Goal: Transaction & Acquisition: Purchase product/service

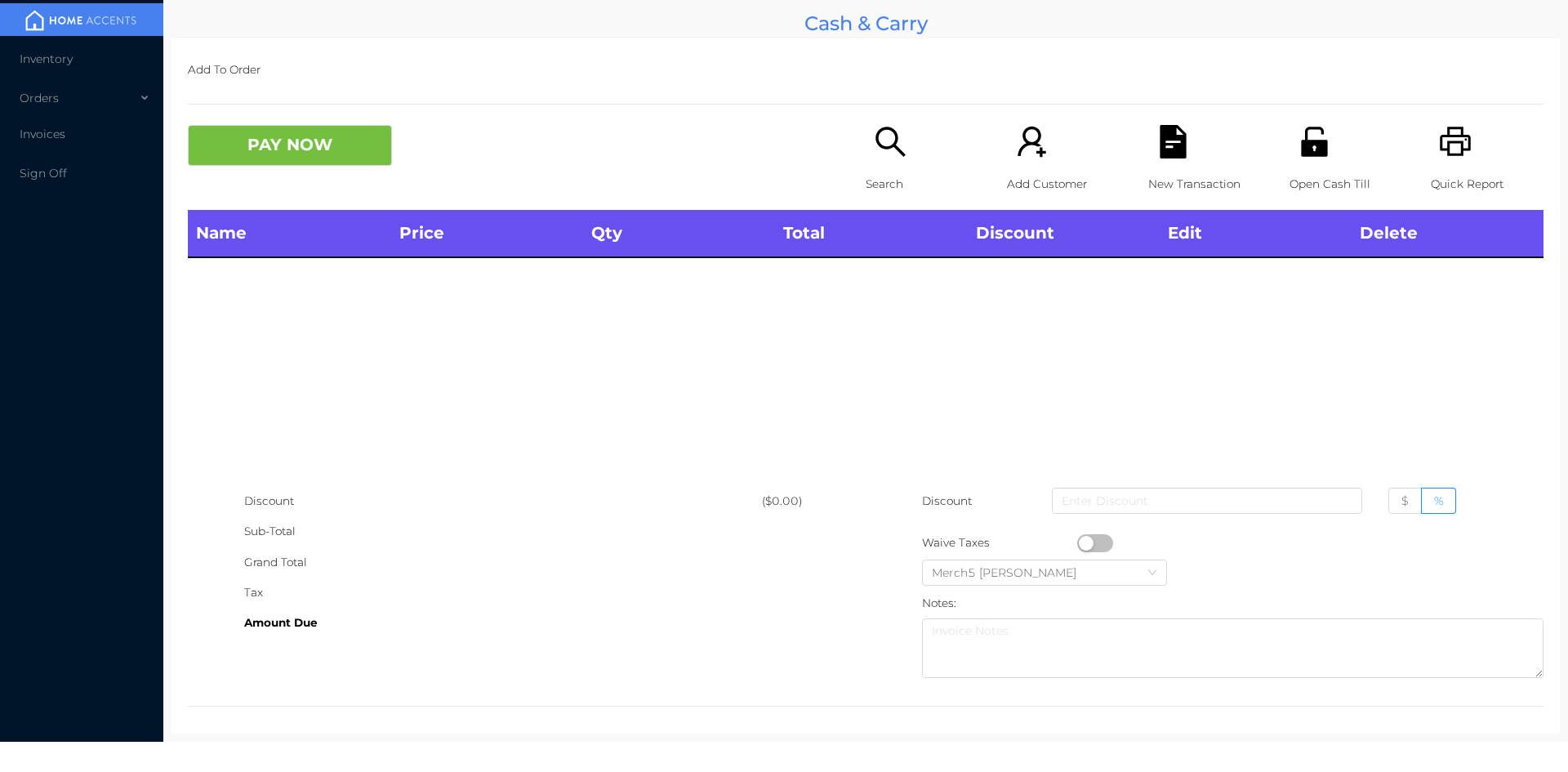
scroll to position [9, 0]
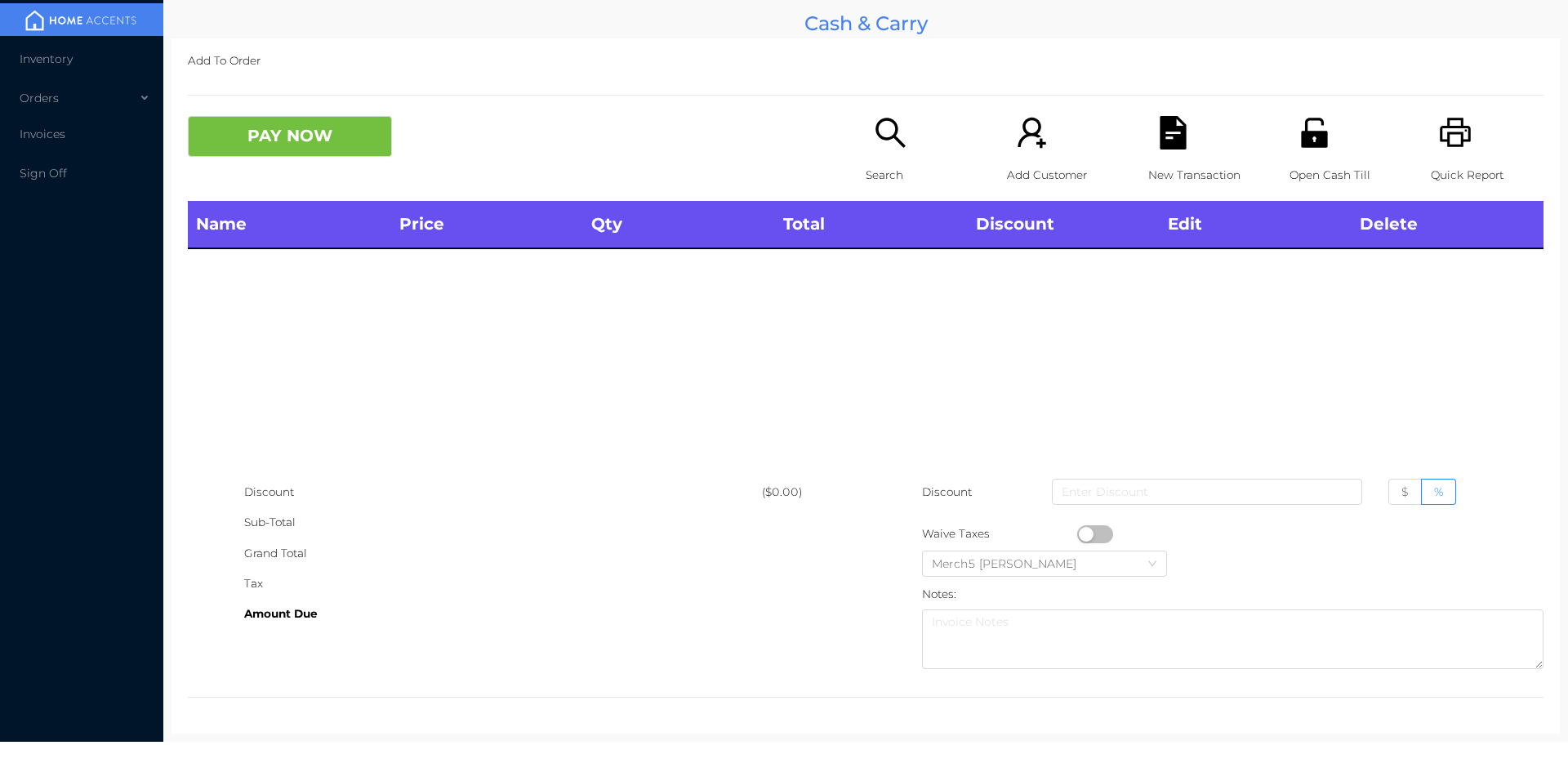
click at [877, 126] on icon "icon: search" at bounding box center [890, 133] width 33 height 33
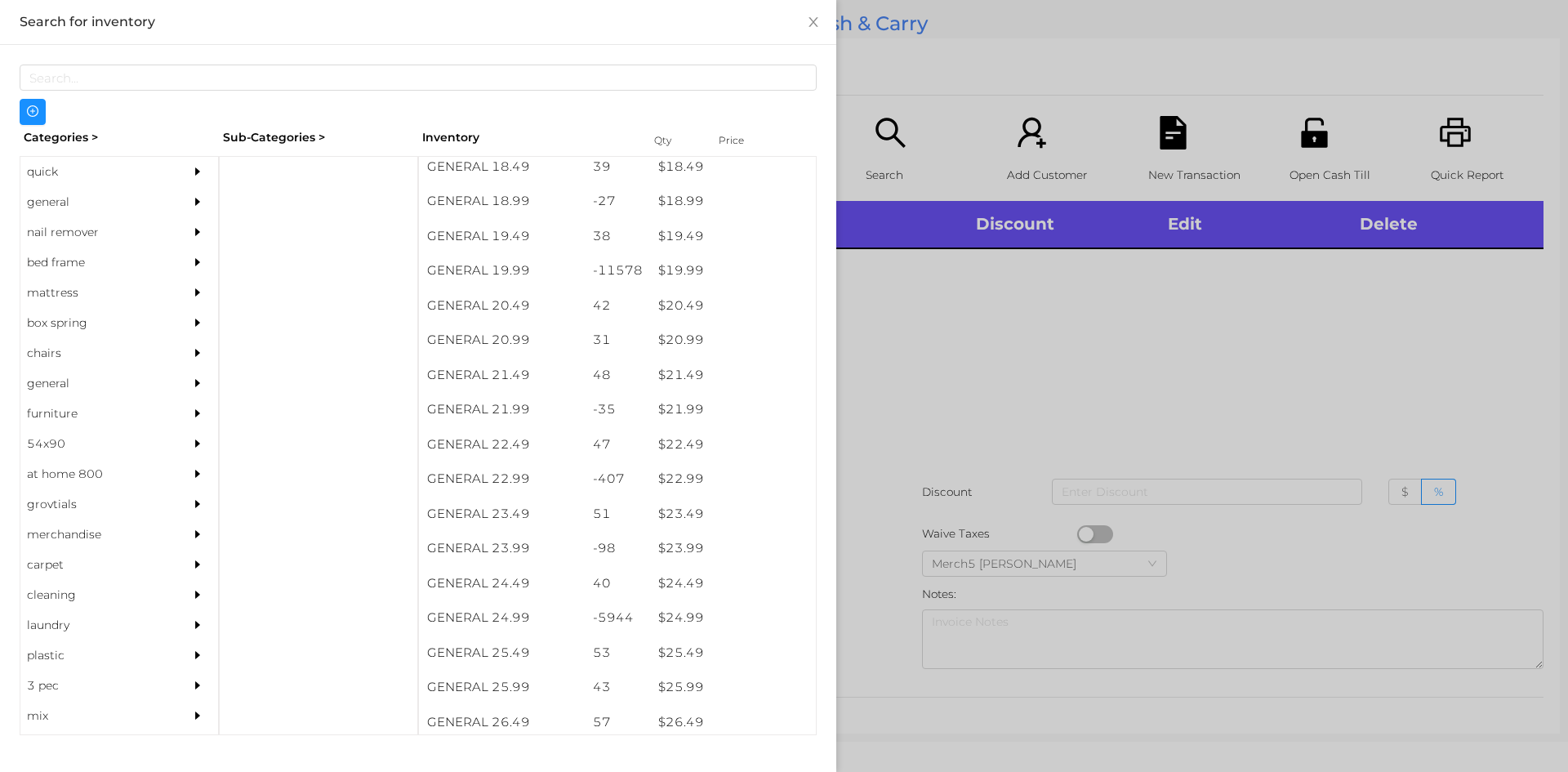
scroll to position [1668, 0]
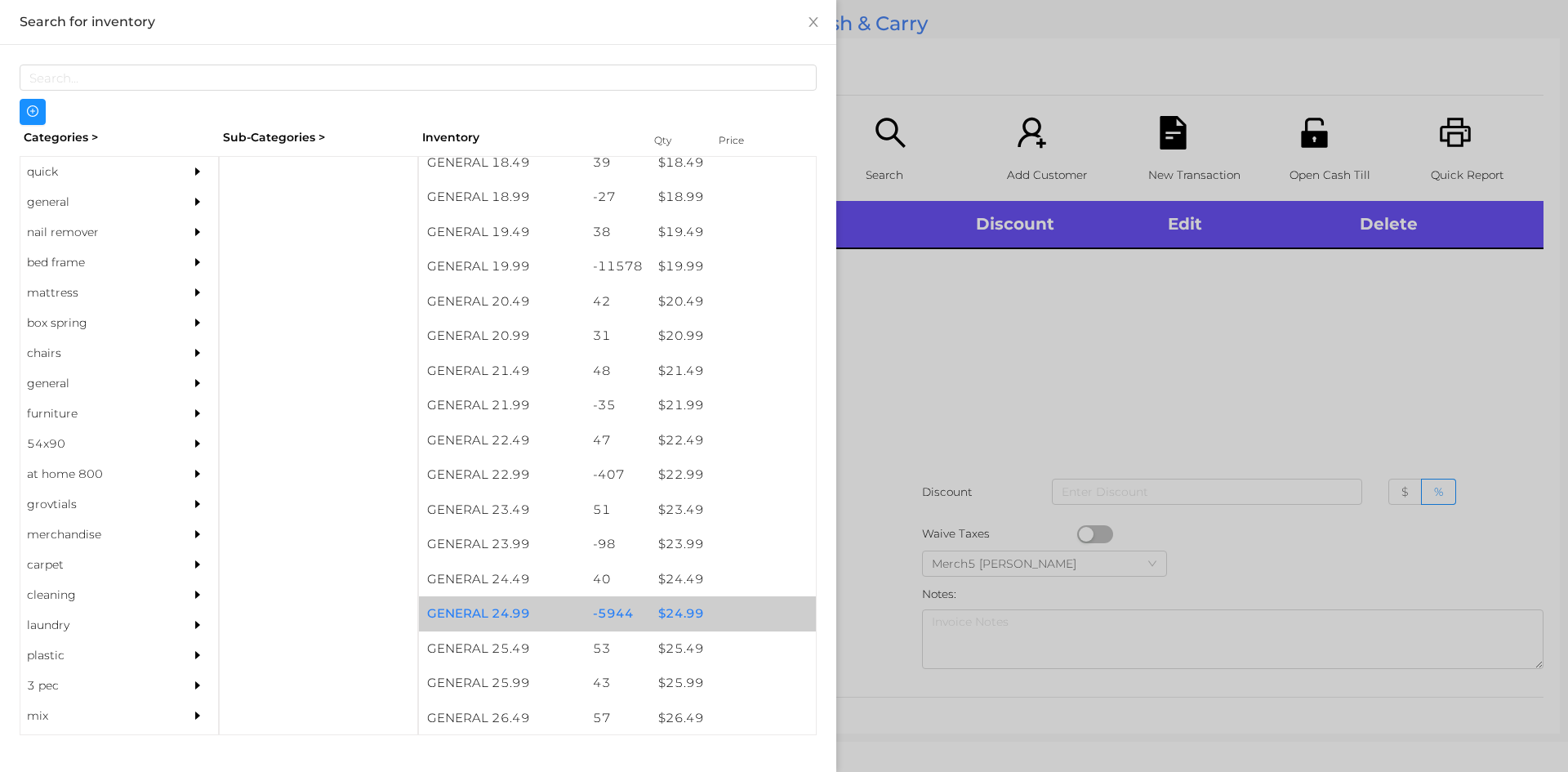
click at [683, 620] on div "$ 24.99" at bounding box center [732, 614] width 166 height 35
click at [932, 400] on div at bounding box center [784, 386] width 1568 height 772
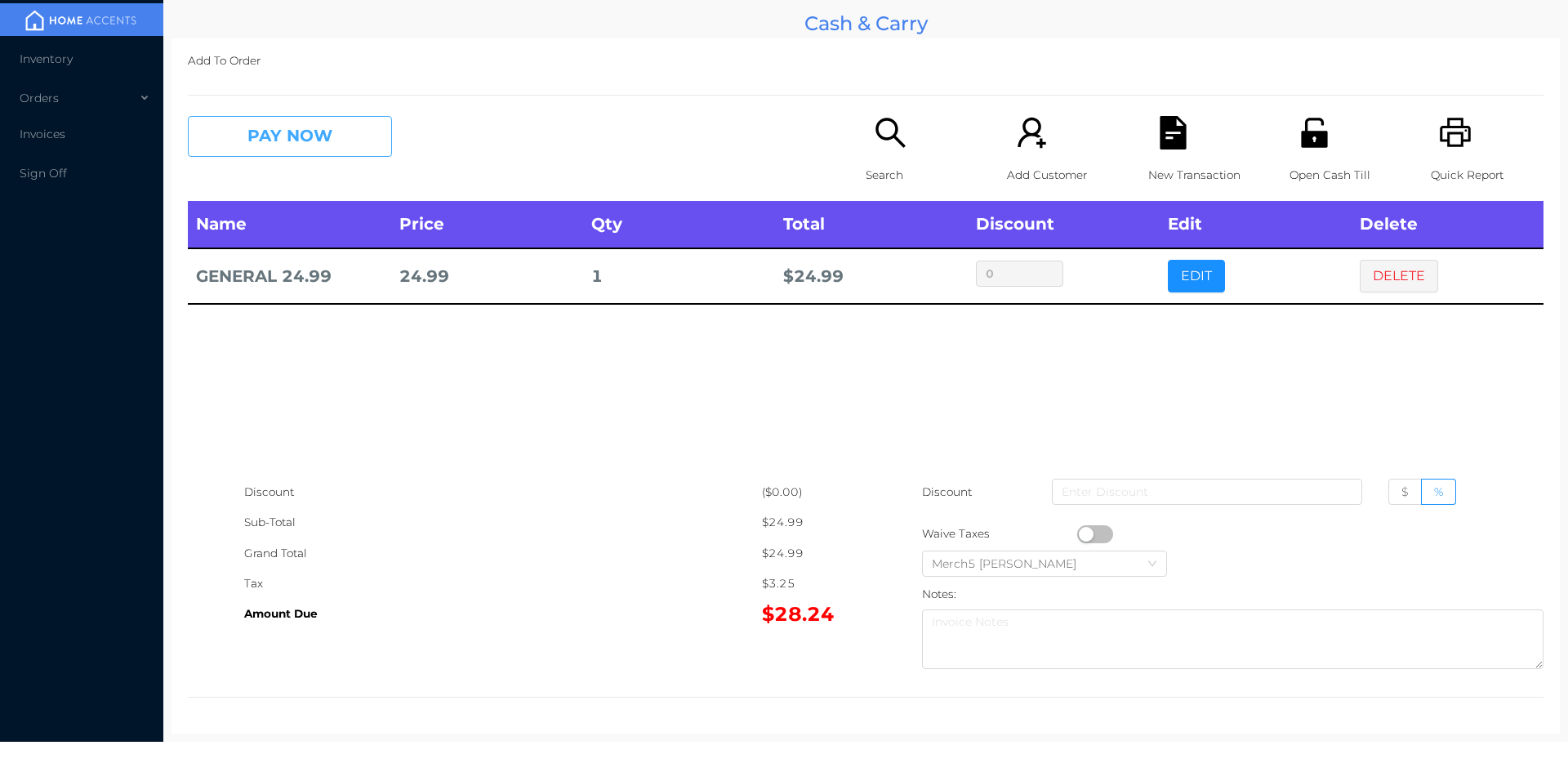
click at [336, 138] on button "PAY NOW" at bounding box center [290, 136] width 204 height 40
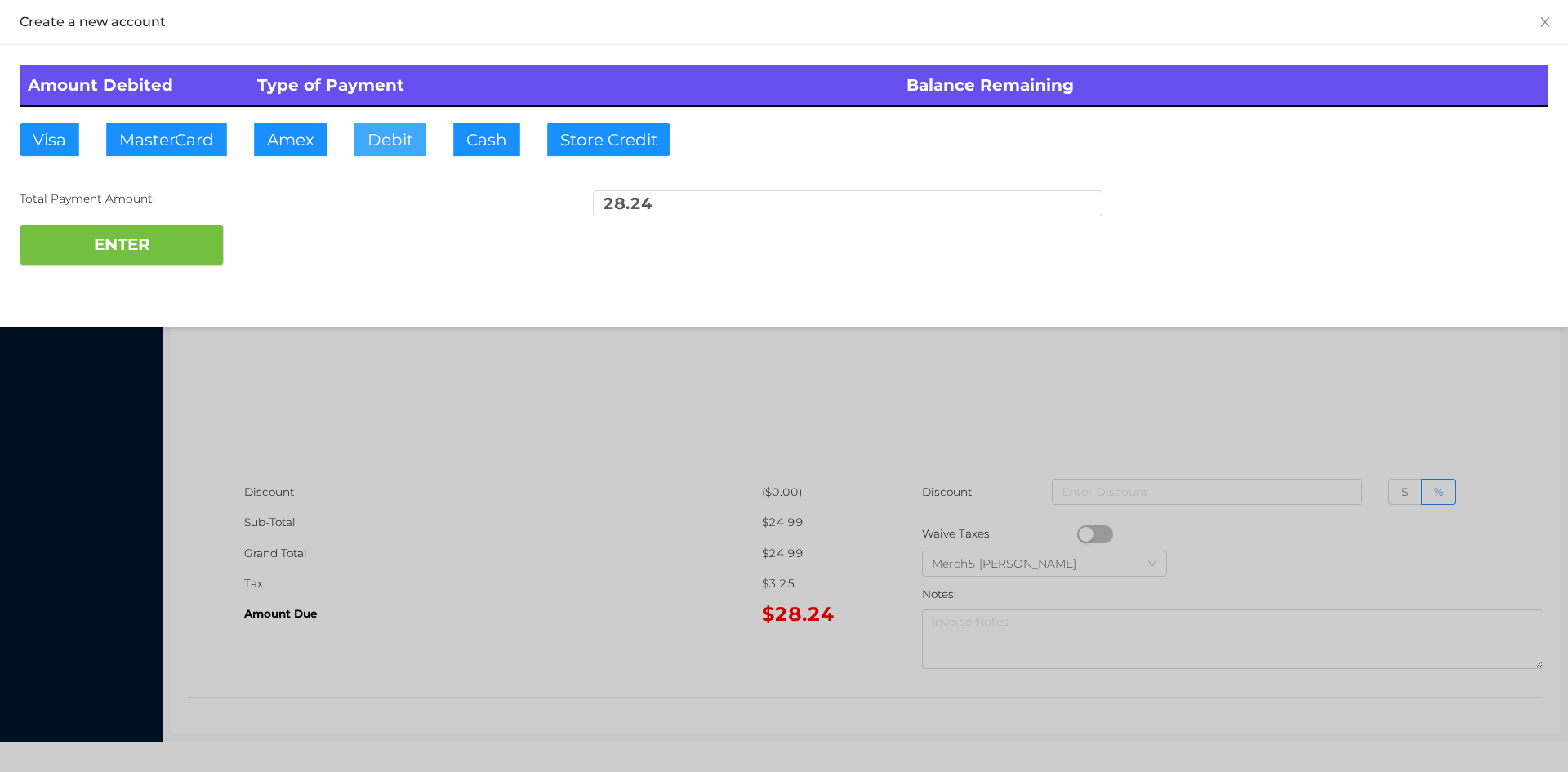
click at [402, 133] on button "Debit" at bounding box center [391, 139] width 72 height 32
click at [179, 247] on button "ENTER" at bounding box center [121, 245] width 204 height 40
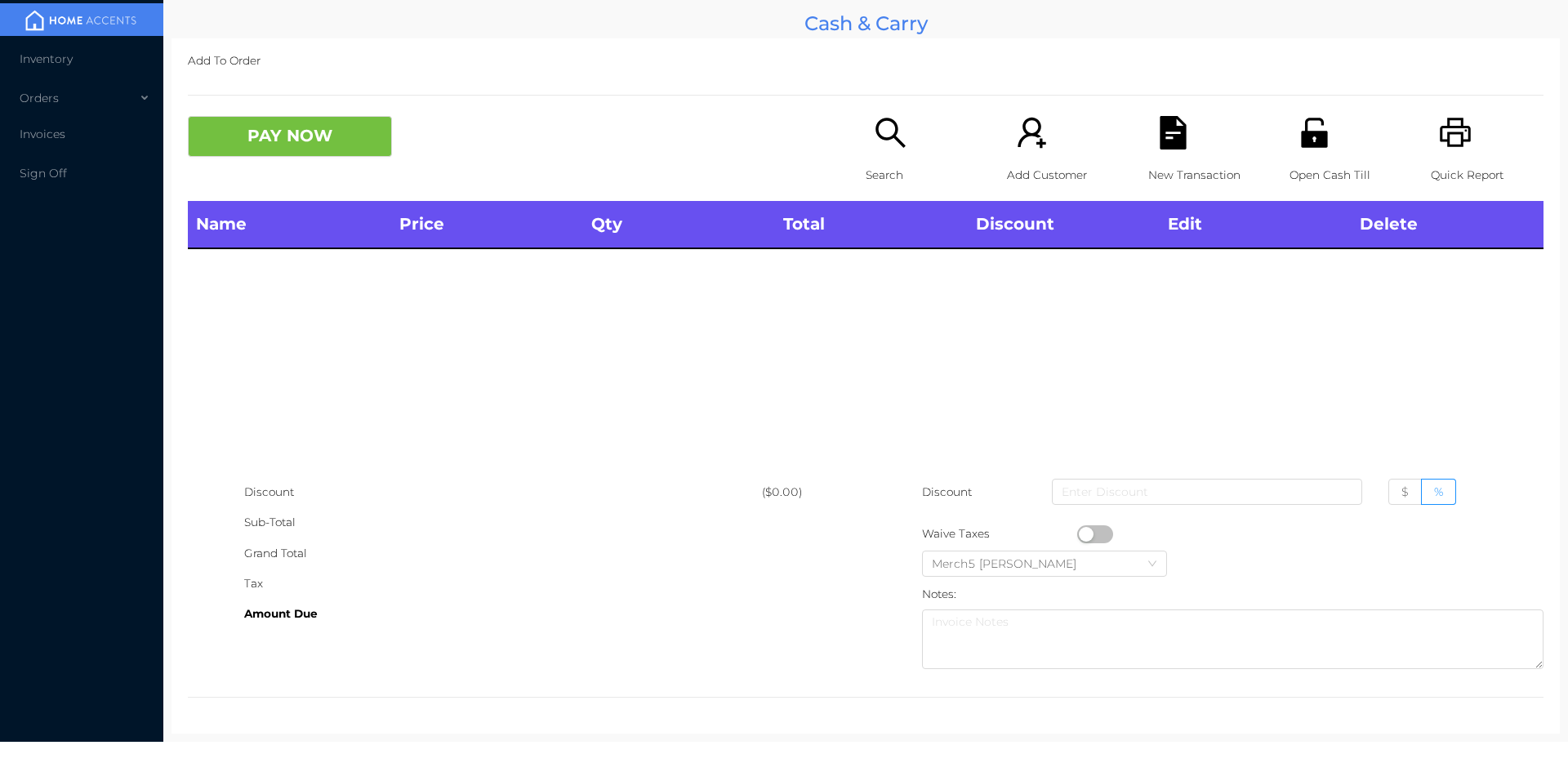
click at [1444, 141] on icon "icon: printer" at bounding box center [1456, 133] width 33 height 33
click at [895, 138] on icon "icon: search" at bounding box center [890, 133] width 33 height 33
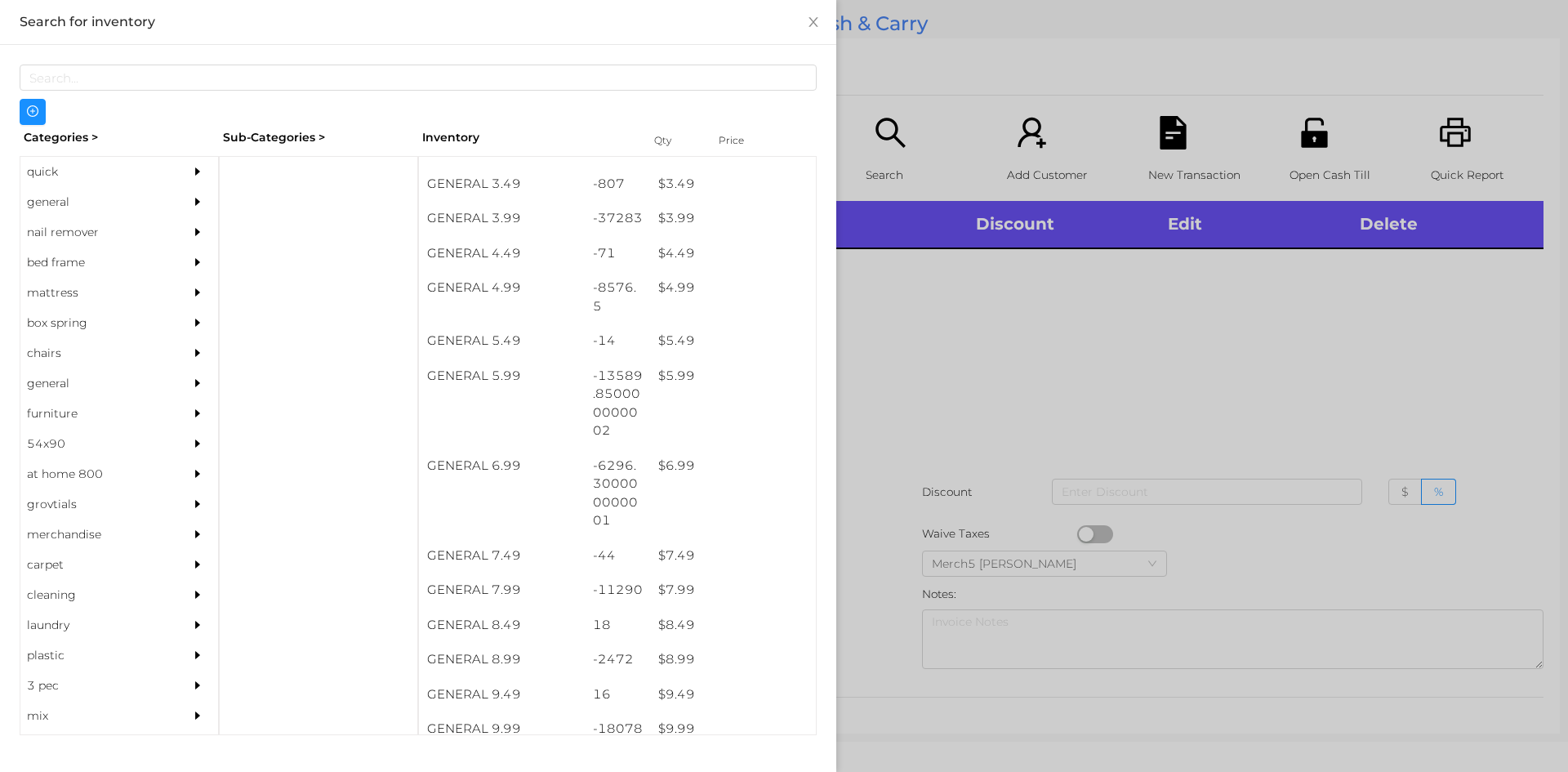
scroll to position [443, 0]
click at [678, 479] on div "$ 6.99" at bounding box center [732, 465] width 166 height 35
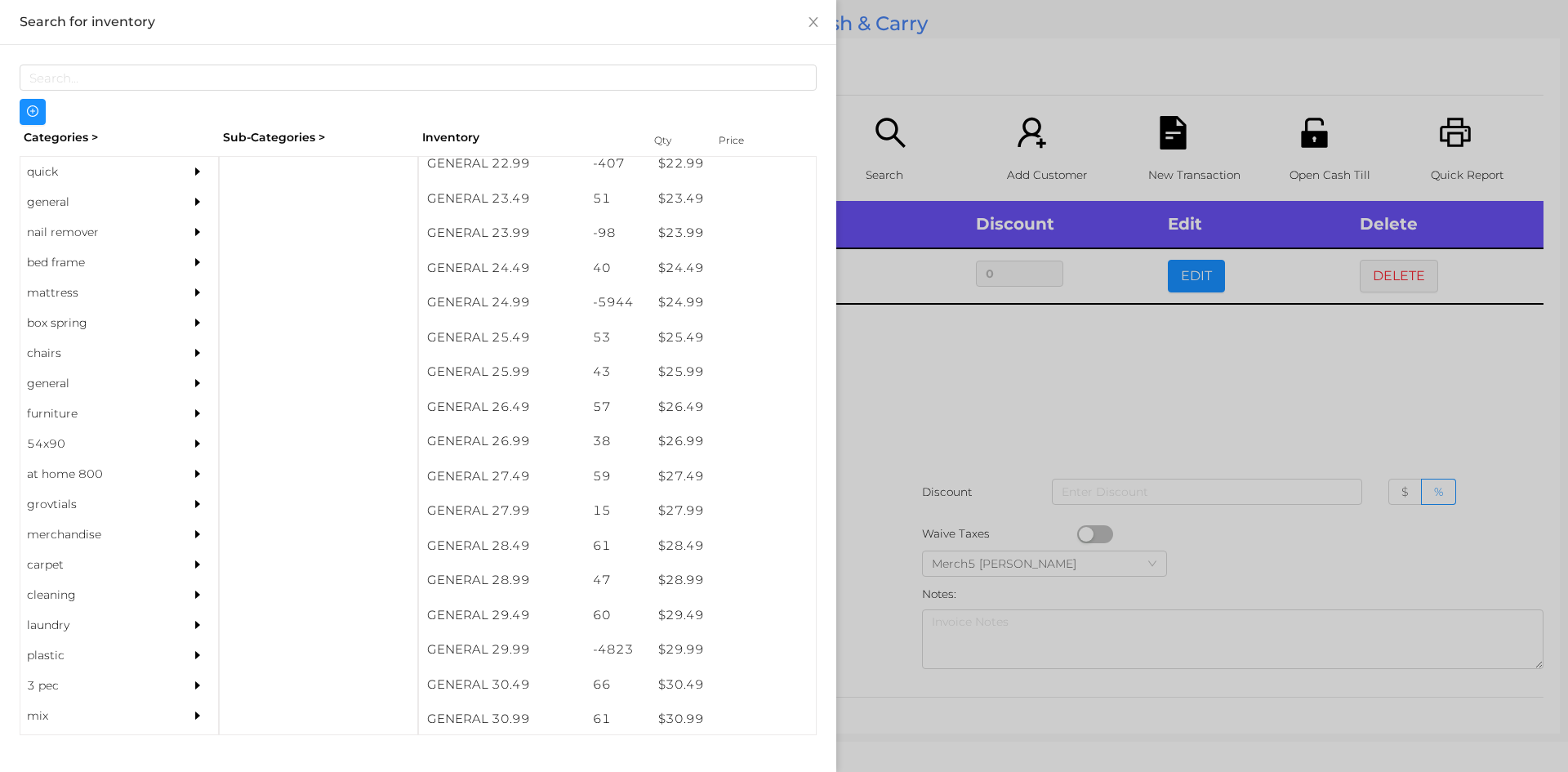
scroll to position [1979, 0]
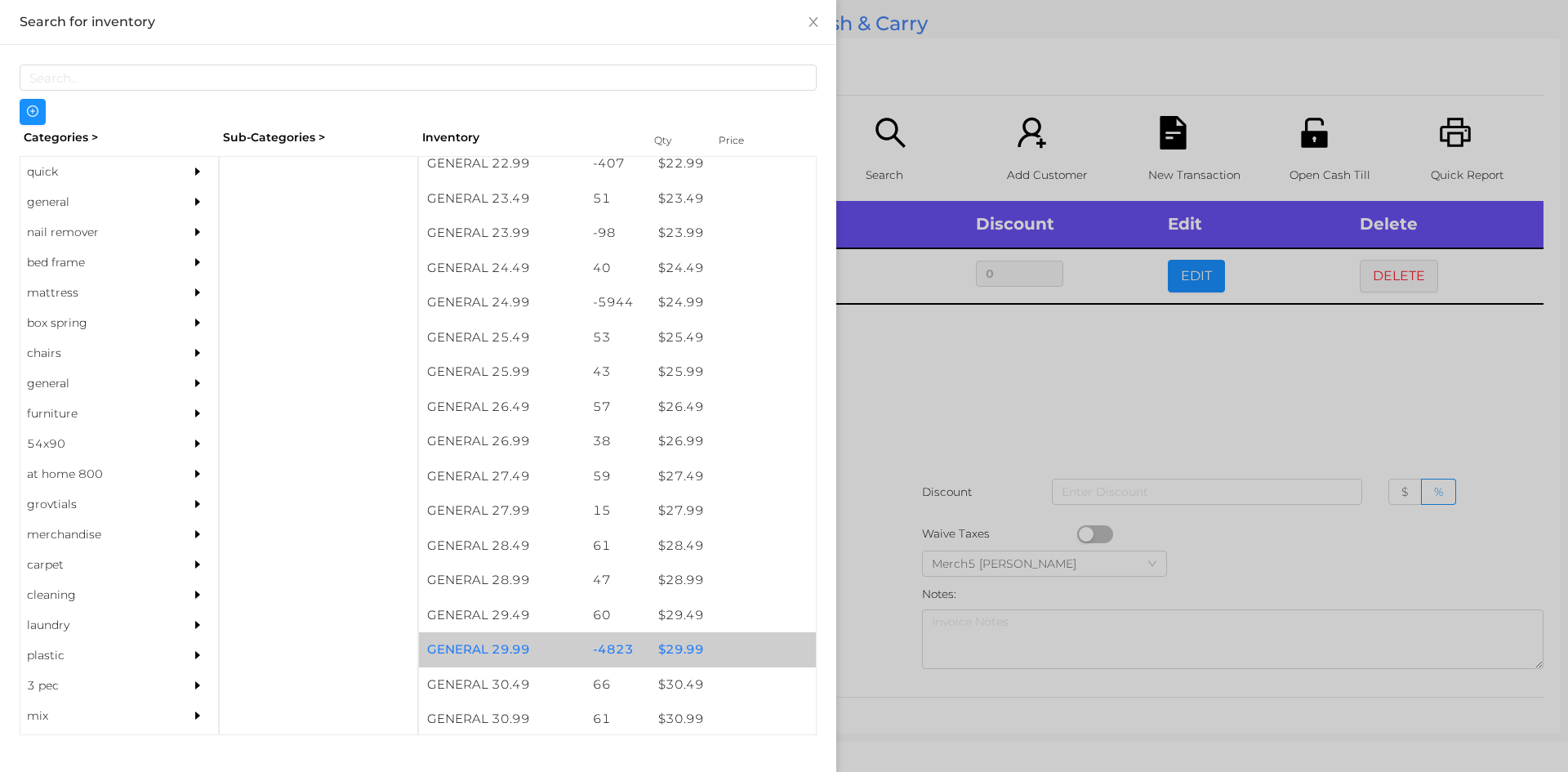
click at [686, 650] on div "$ 29.99" at bounding box center [732, 650] width 166 height 35
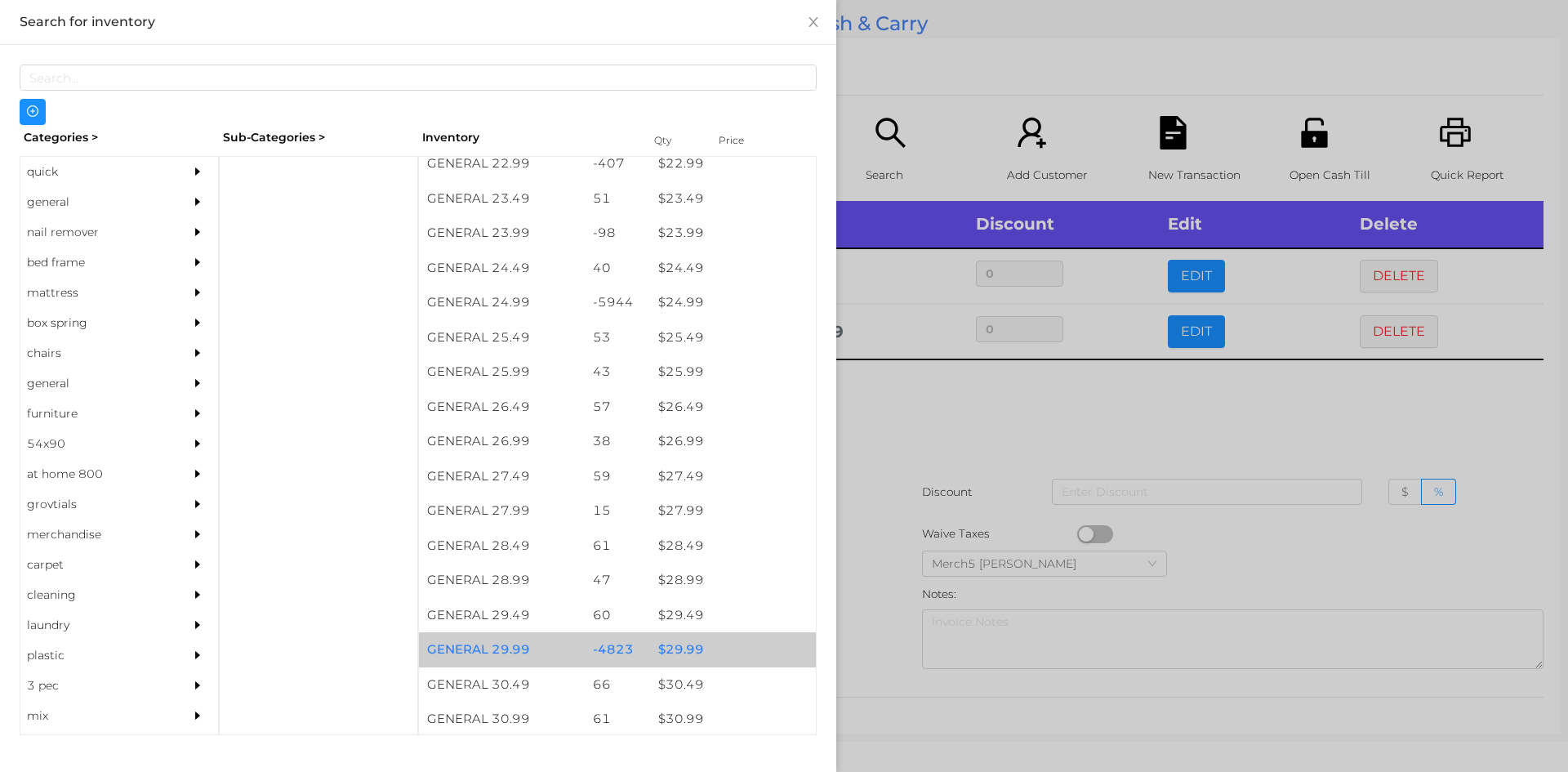
click at [889, 405] on div at bounding box center [784, 386] width 1568 height 772
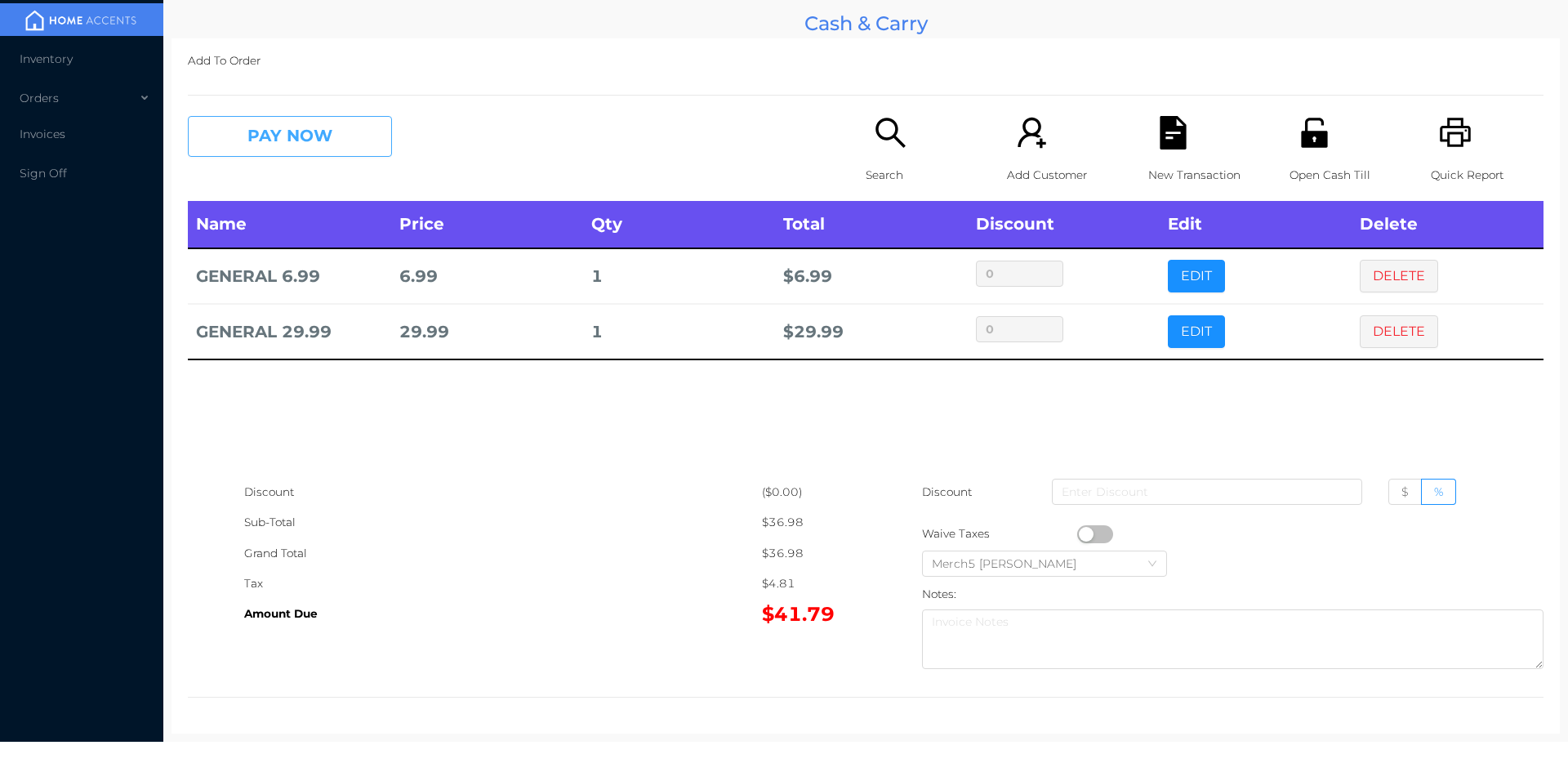
click at [307, 135] on button "PAY NOW" at bounding box center [290, 136] width 204 height 40
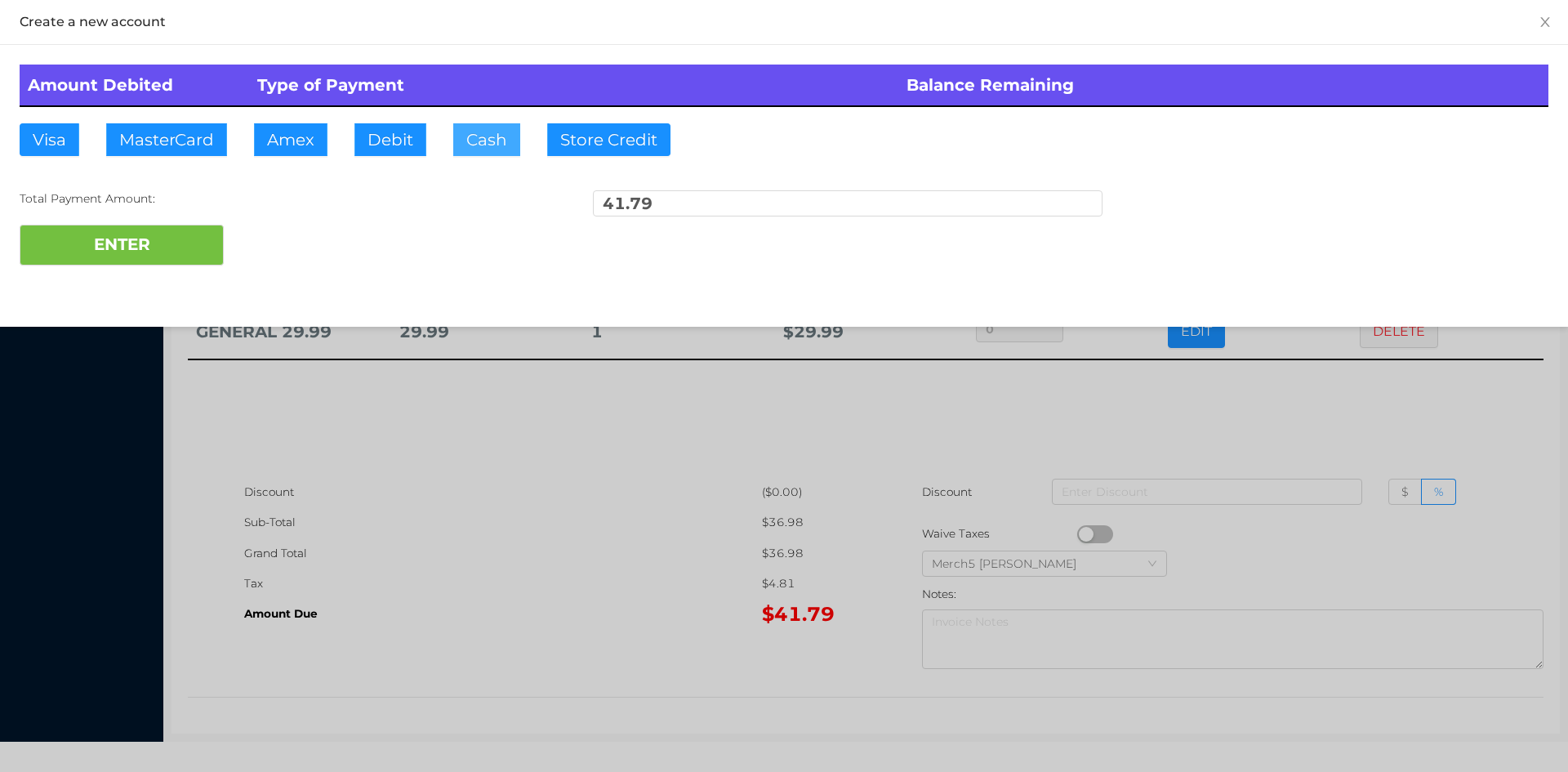
click at [479, 141] on button "Cash" at bounding box center [486, 139] width 67 height 32
type input "42"
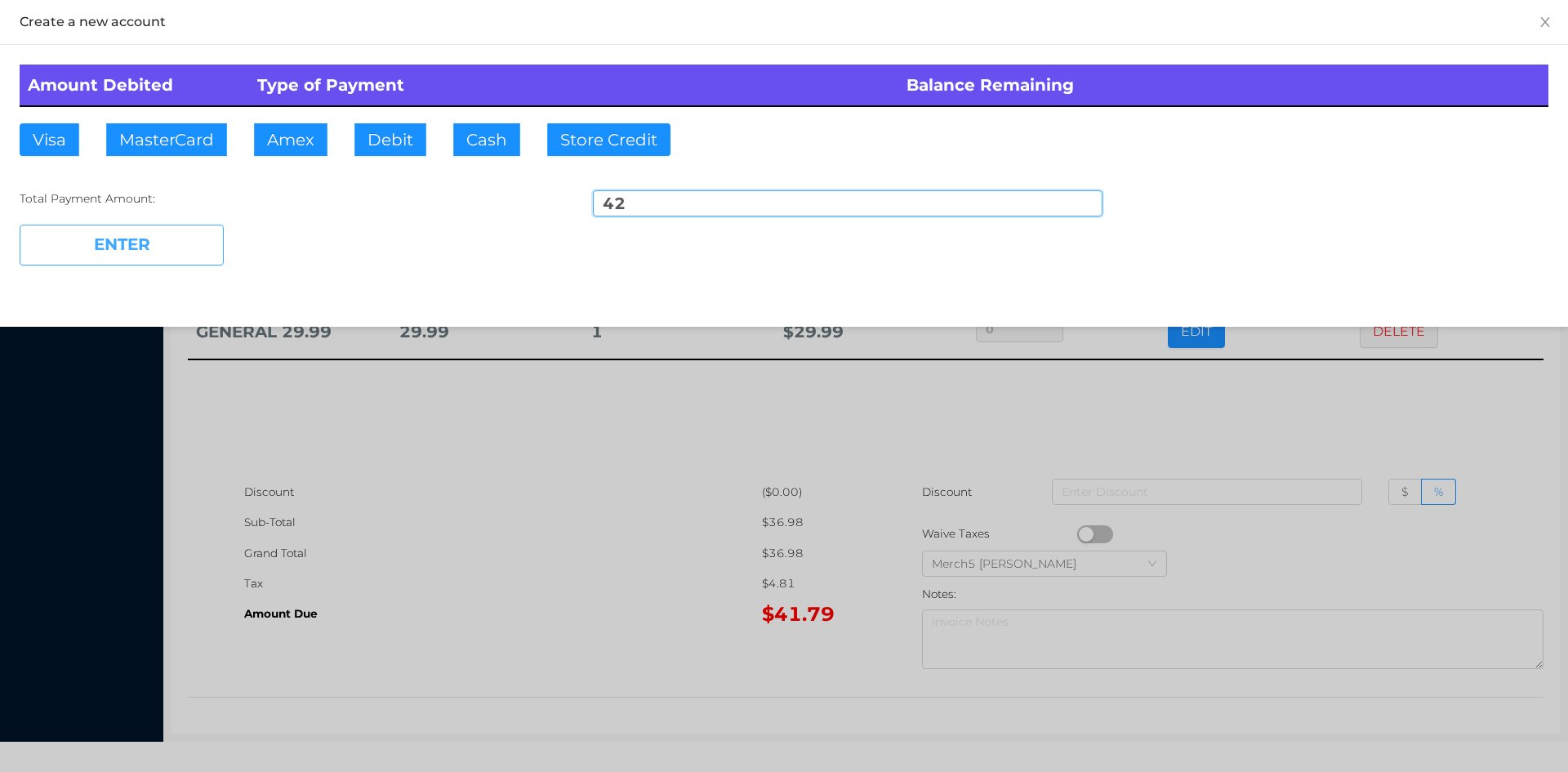
click at [154, 242] on button "ENTER" at bounding box center [121, 245] width 204 height 40
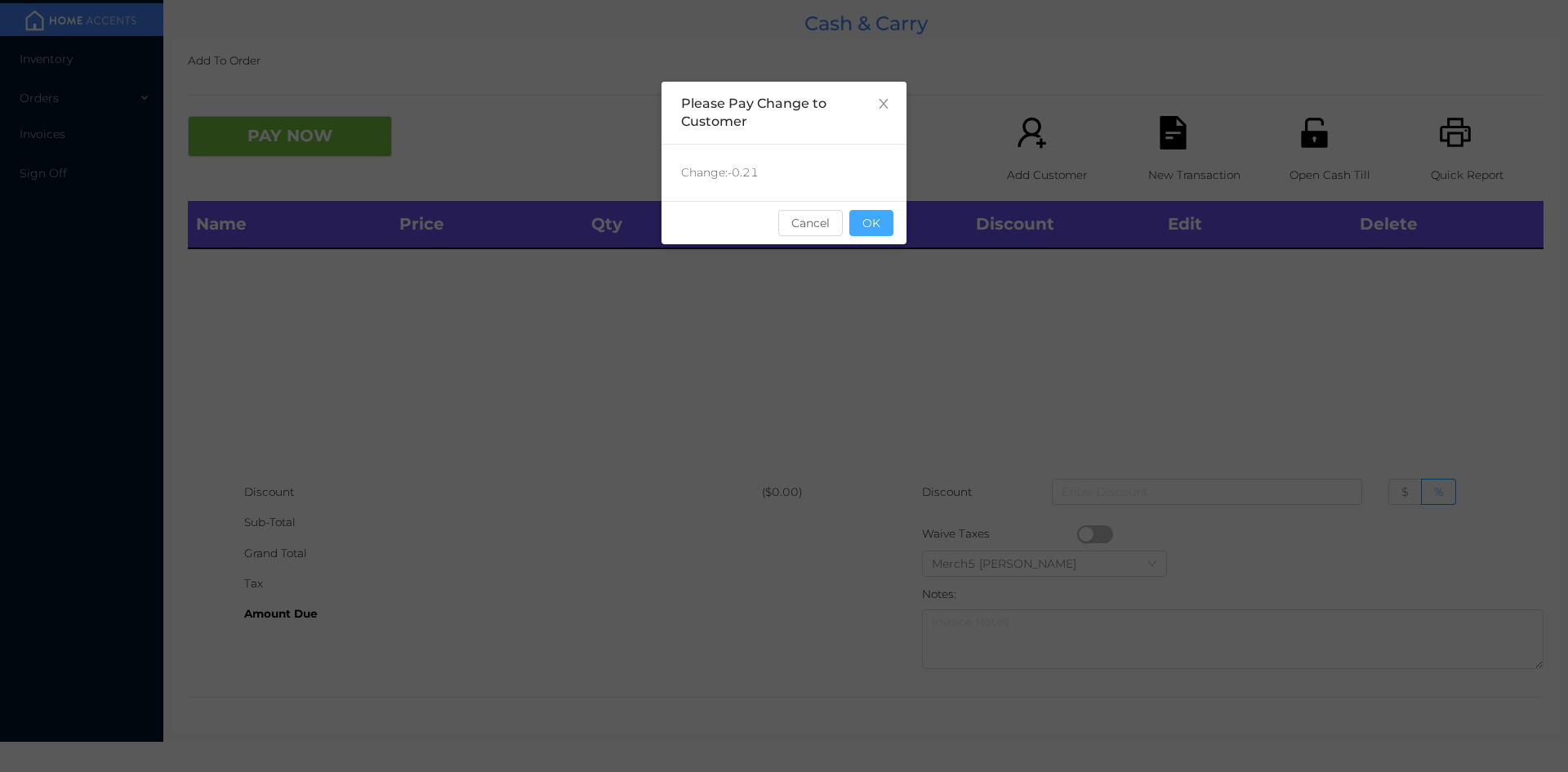
click at [877, 216] on button "OK" at bounding box center [871, 223] width 44 height 26
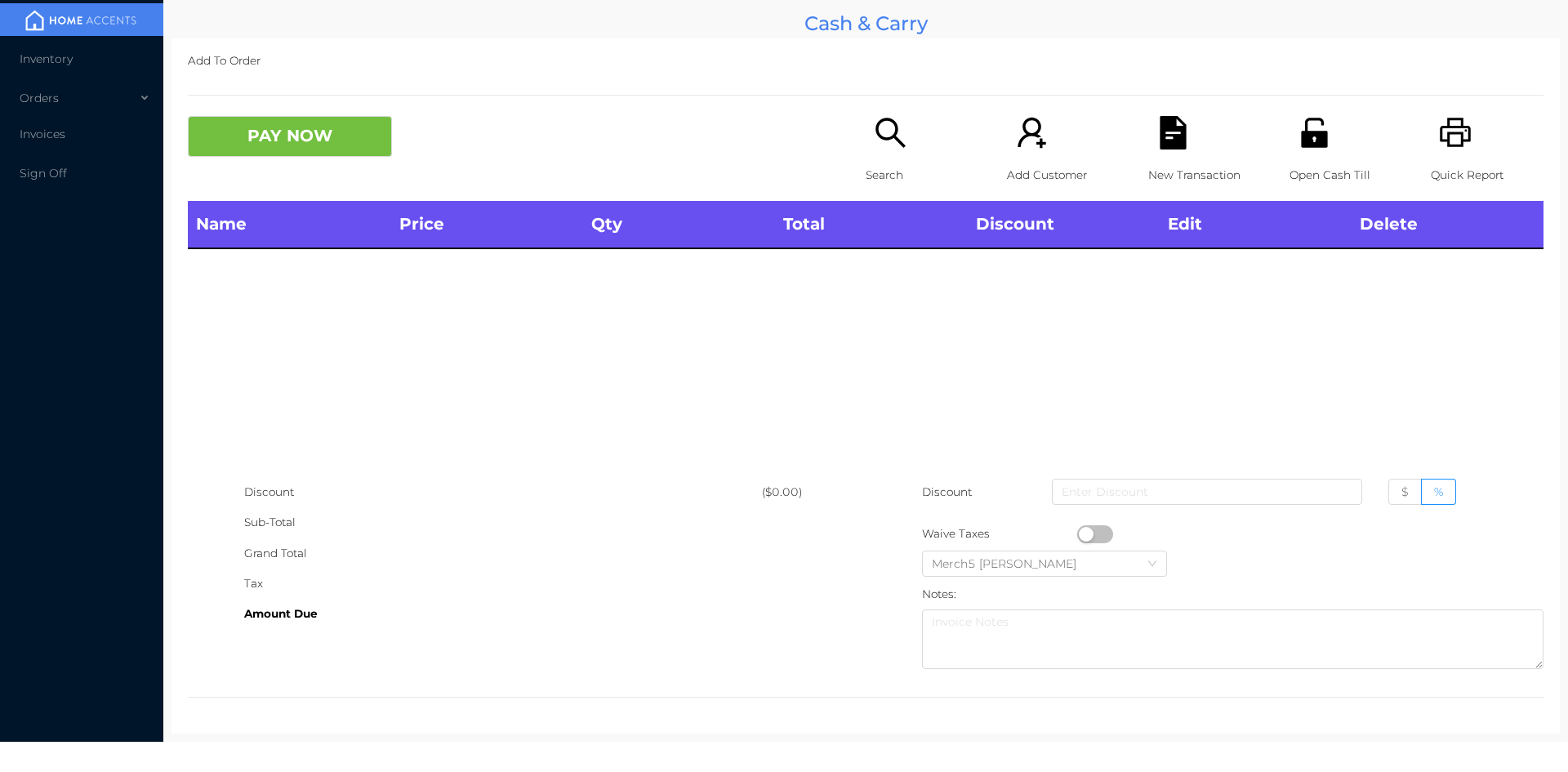
click at [1444, 131] on icon "icon: printer" at bounding box center [1456, 133] width 33 height 33
click at [1451, 141] on icon "icon: printer" at bounding box center [1455, 132] width 31 height 29
